Goal: Entertainment & Leisure: Consume media (video, audio)

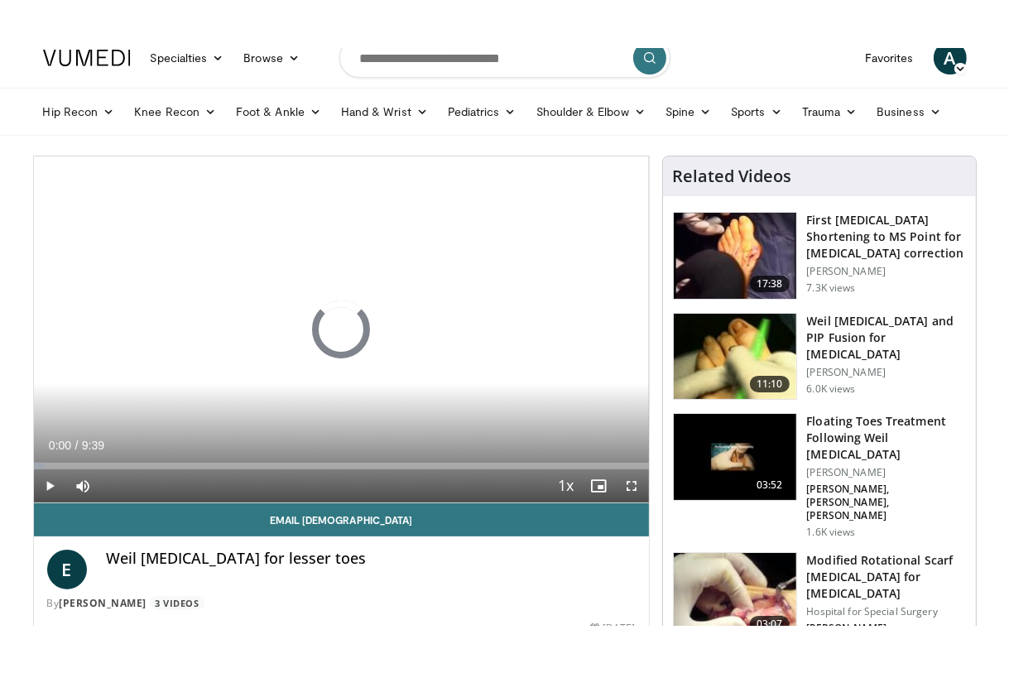
scroll to position [62, 0]
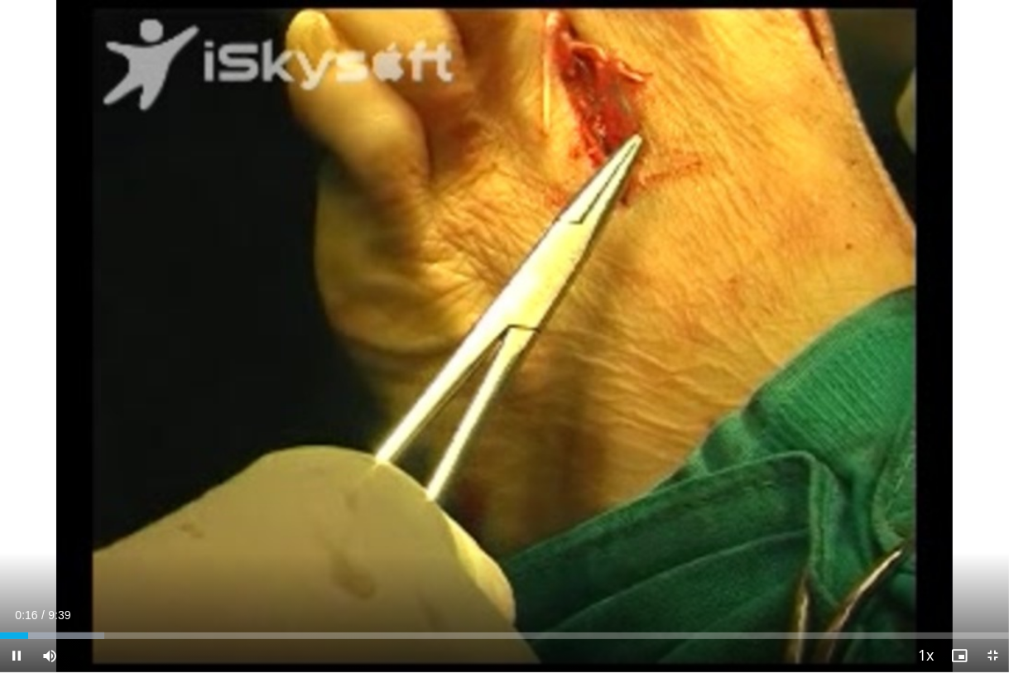
click at [661, 502] on div "10 seconds Tap to unmute" at bounding box center [504, 336] width 1009 height 672
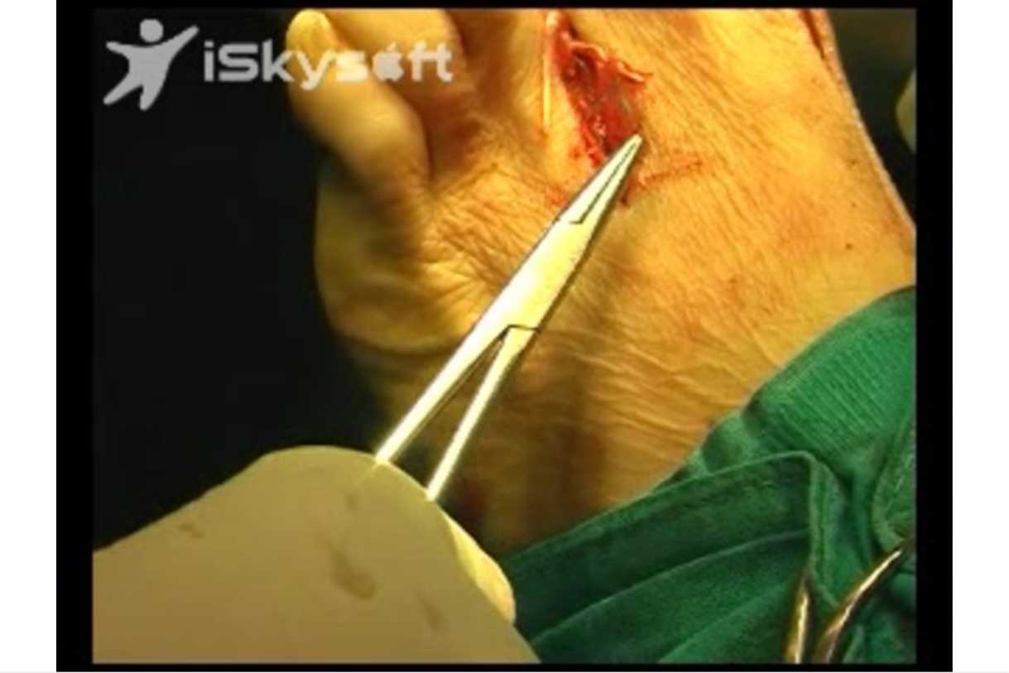
click at [903, 577] on div "Current Time 0:19 / Duration 9:39" at bounding box center [504, 647] width 1009 height 15
click at [909, 577] on div "Loaded : 13.81% 0:20" at bounding box center [504, 664] width 1009 height 16
click at [905, 577] on div "10 seconds Tap to unmute" at bounding box center [504, 336] width 1009 height 672
